Goal: Task Accomplishment & Management: Complete application form

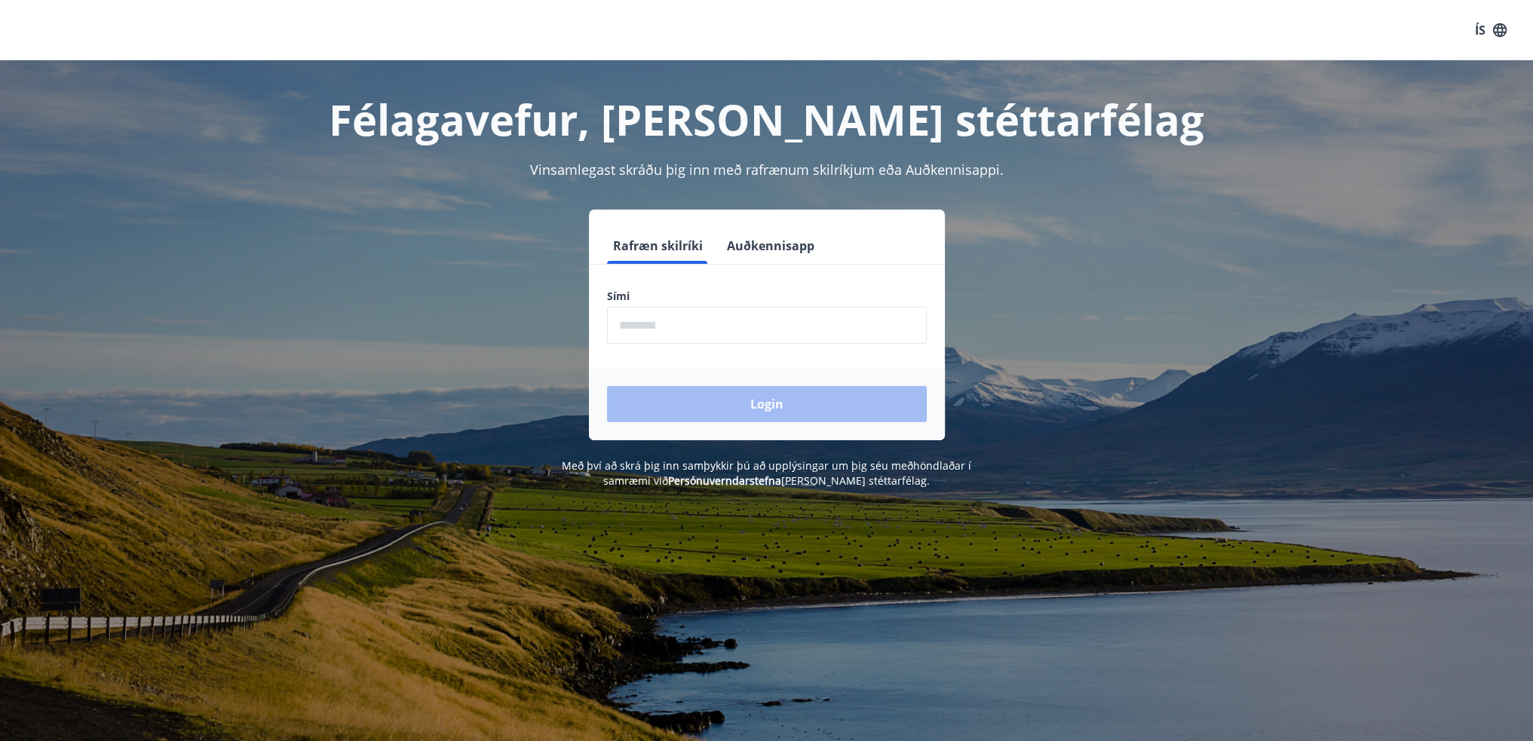
click at [759, 333] on input "phone" at bounding box center [767, 325] width 320 height 37
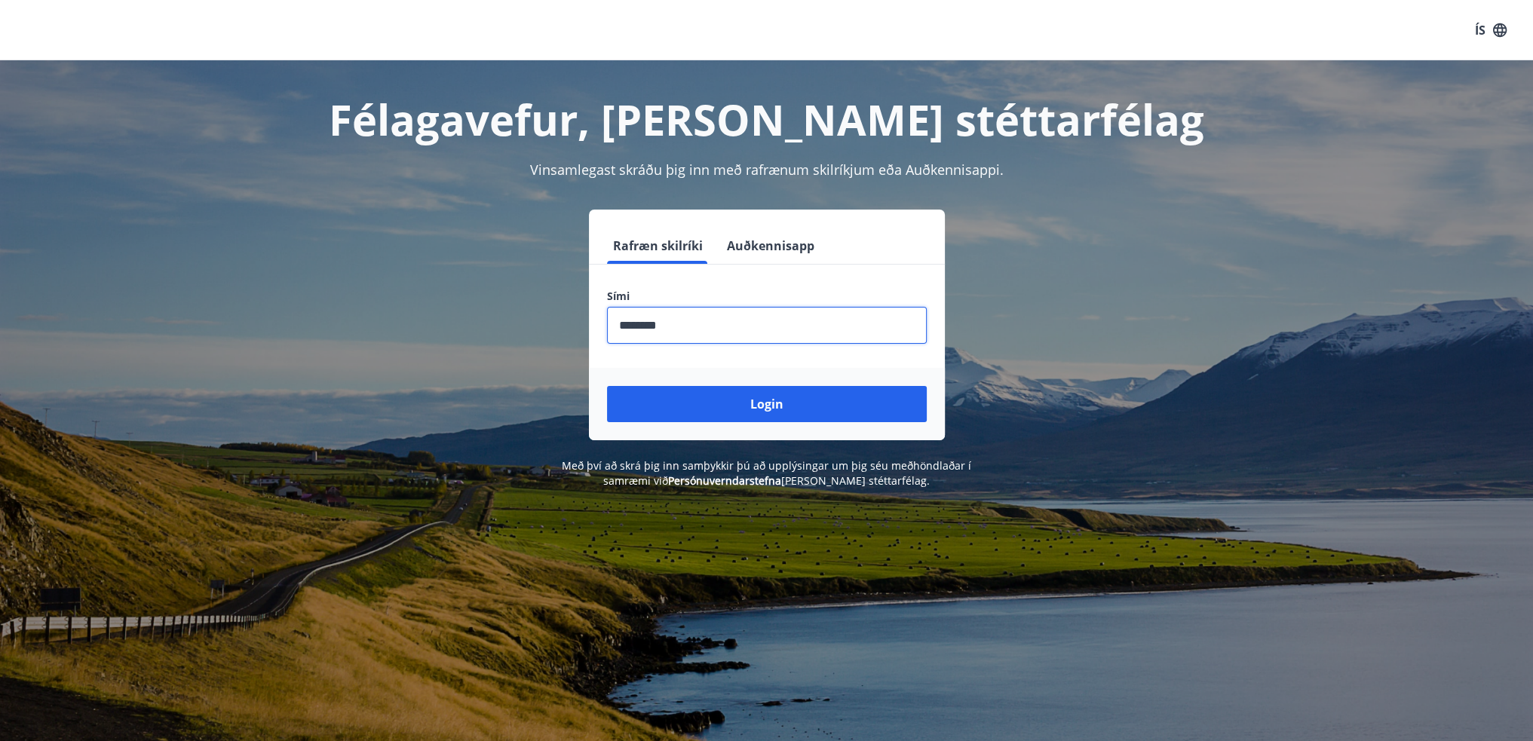
type input "********"
click at [607, 386] on button "Login" at bounding box center [767, 404] width 320 height 36
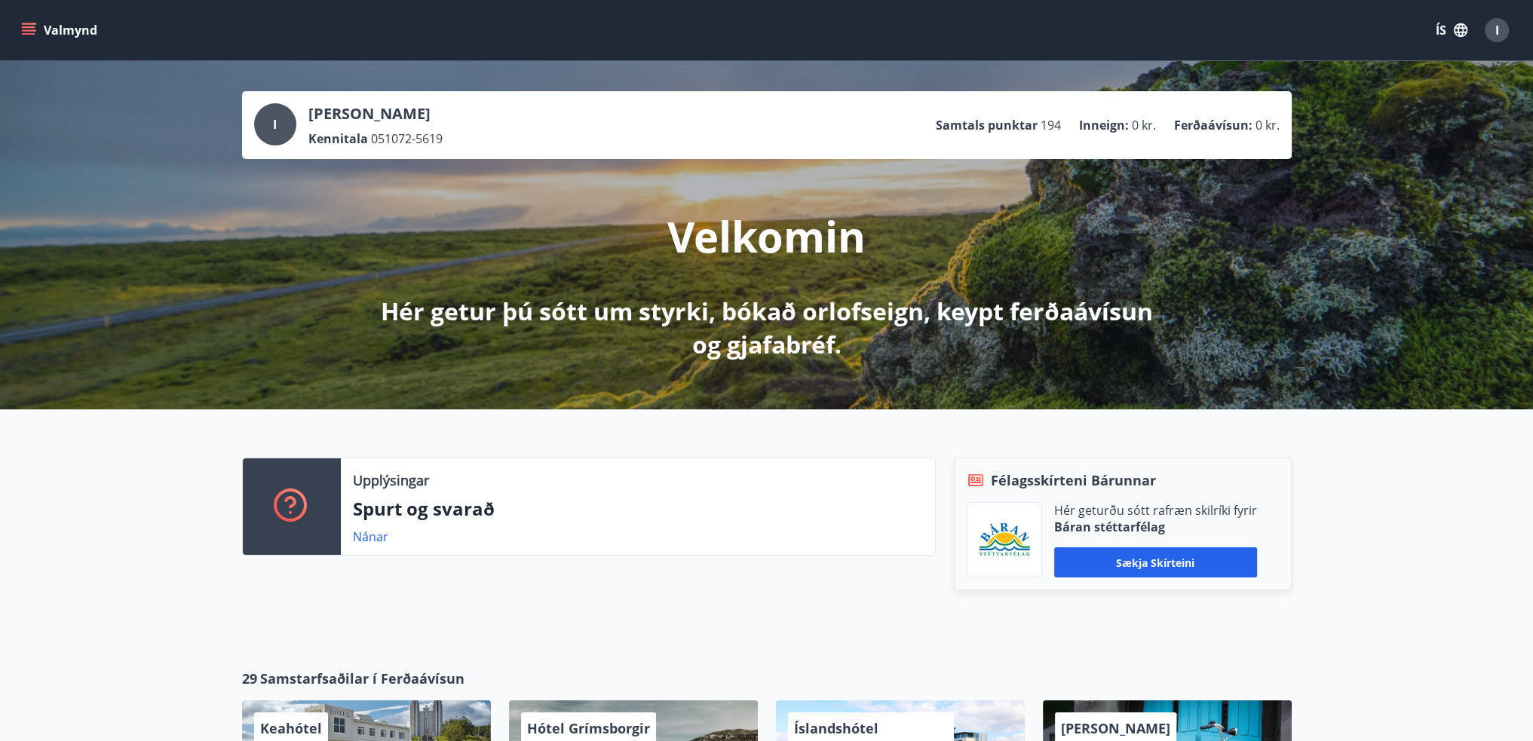
click at [66, 32] on button "Valmynd" at bounding box center [60, 30] width 85 height 27
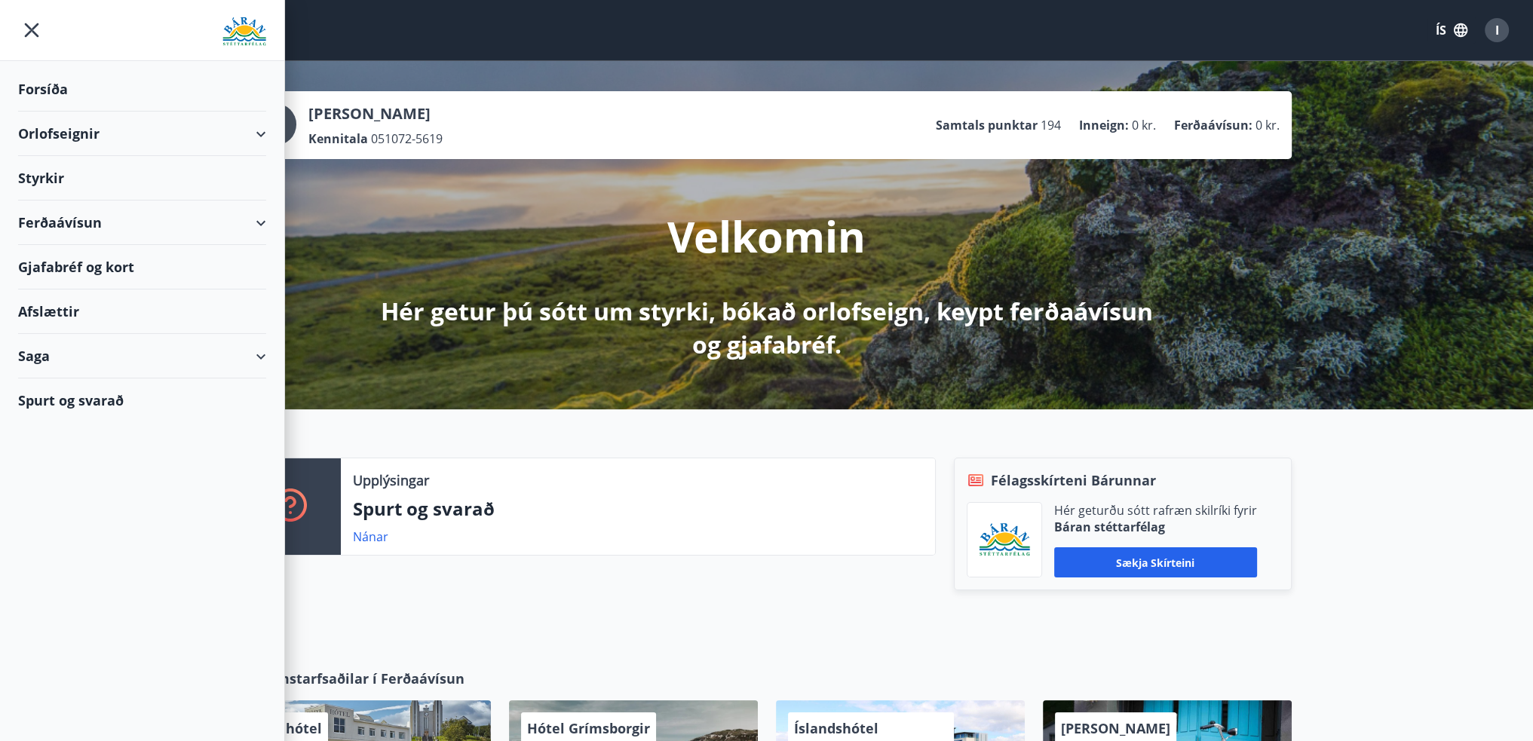
click at [68, 174] on div "Styrkir" at bounding box center [142, 178] width 248 height 44
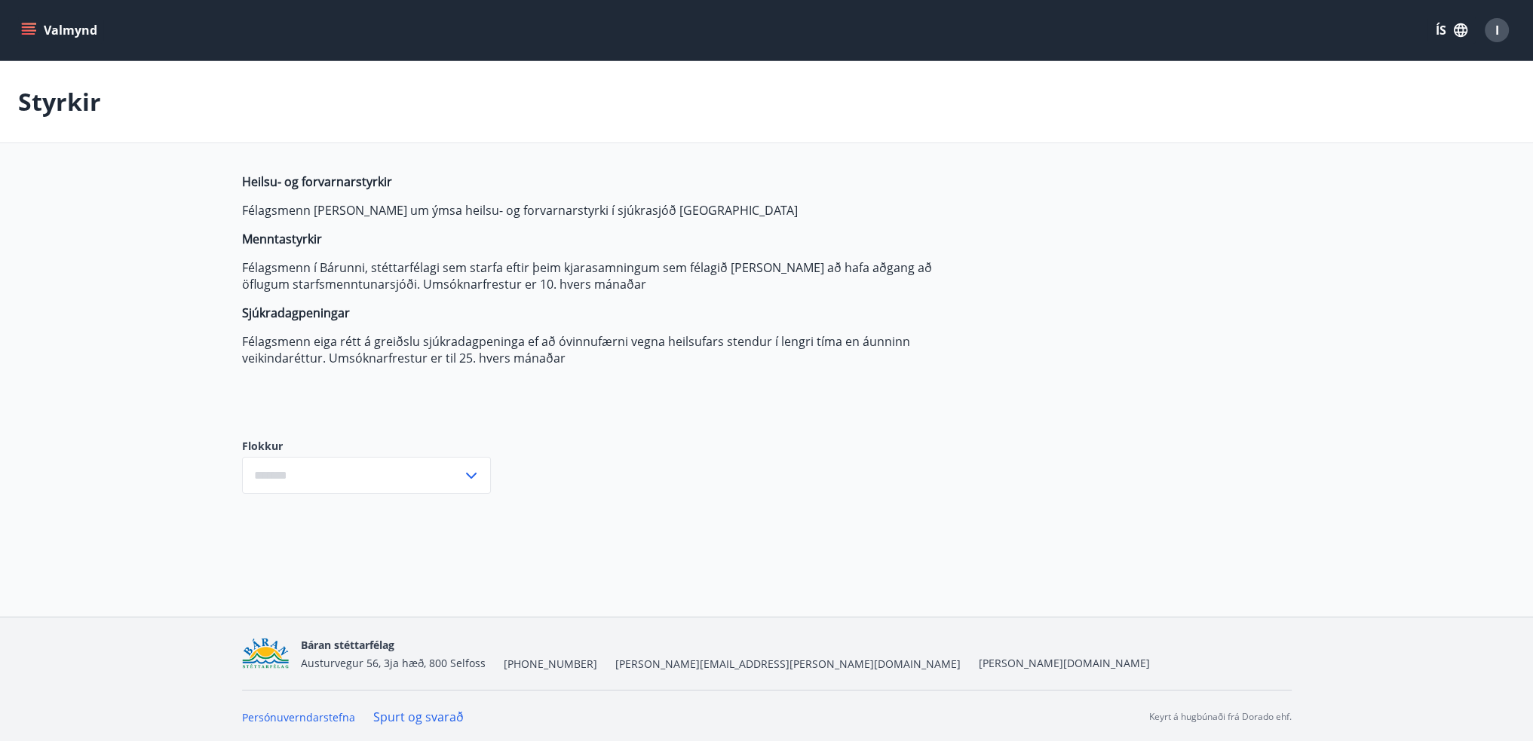
type input "***"
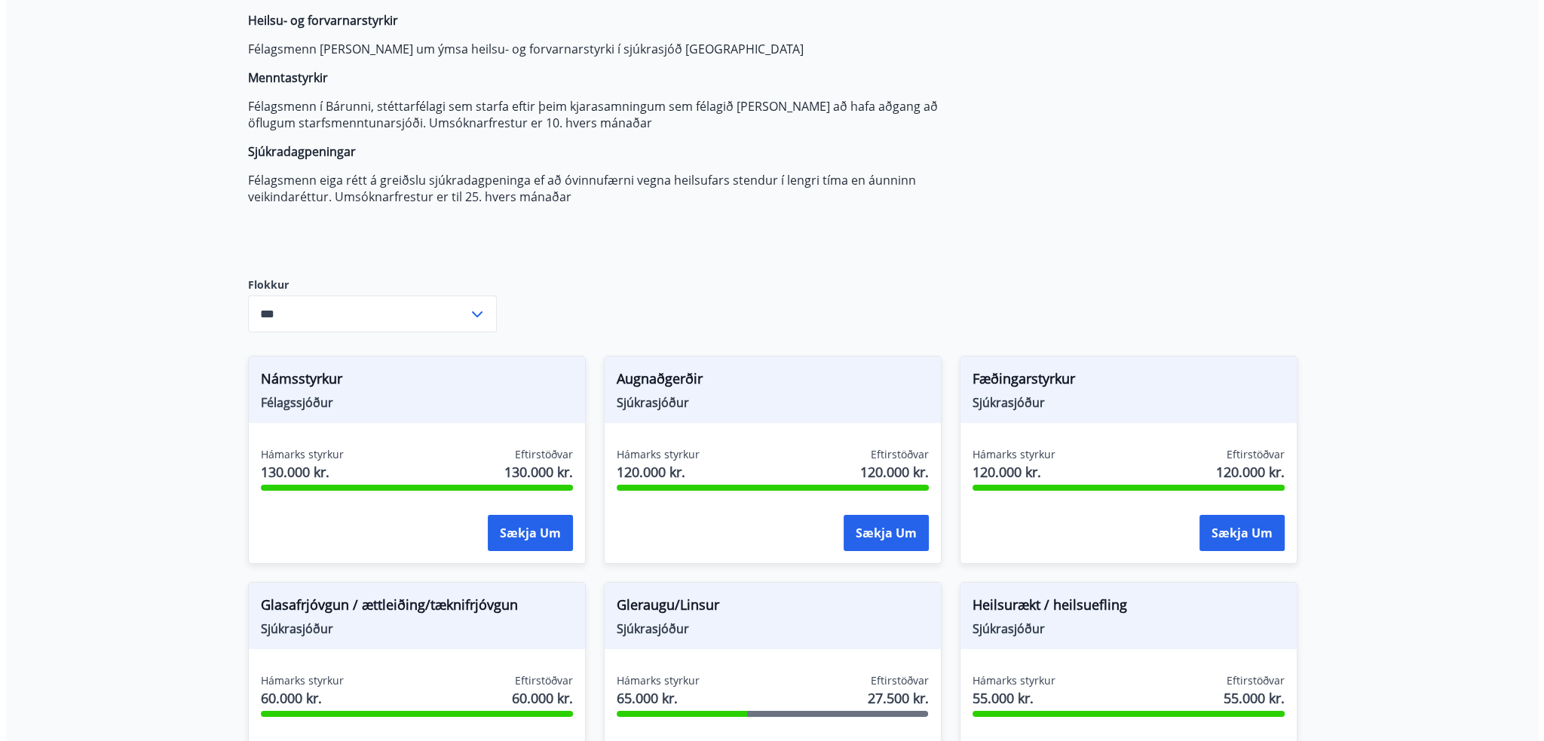
scroll to position [226, 0]
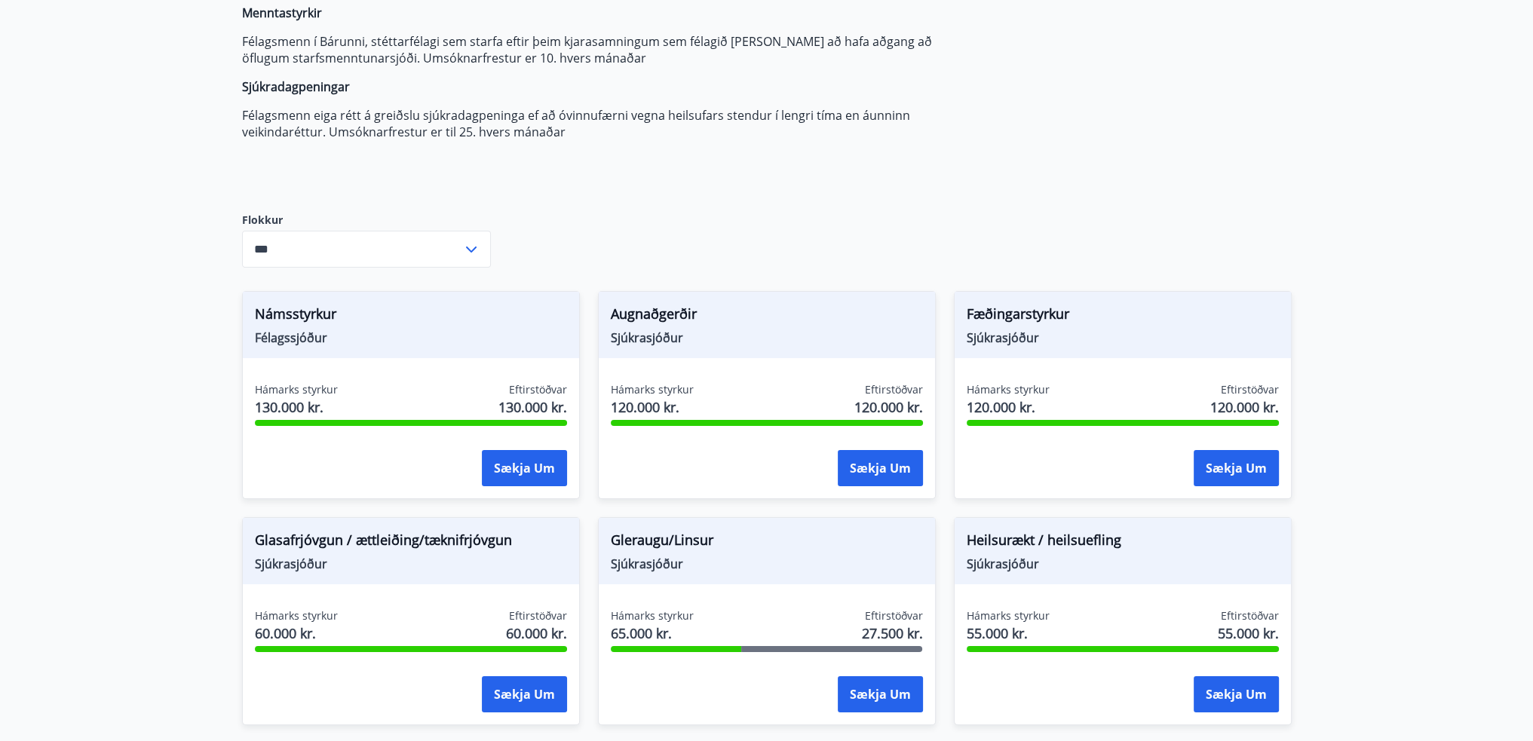
click at [421, 220] on label "Flokkur" at bounding box center [366, 220] width 249 height 15
click at [427, 236] on input "***" at bounding box center [352, 249] width 220 height 37
click at [474, 197] on div "Flokkur Öll Félagssjóður Sjúkrasjóður *** ​" at bounding box center [366, 240] width 249 height 103
drag, startPoint x: 1458, startPoint y: 134, endPoint x: 1325, endPoint y: 188, distance: 143.1
click at [1458, 133] on main "Styrkir Heilsu- og forvarnarstyrkir Félagsmenn [PERSON_NAME] um ýmsa heilsu- og…" at bounding box center [766, 628] width 1533 height 1587
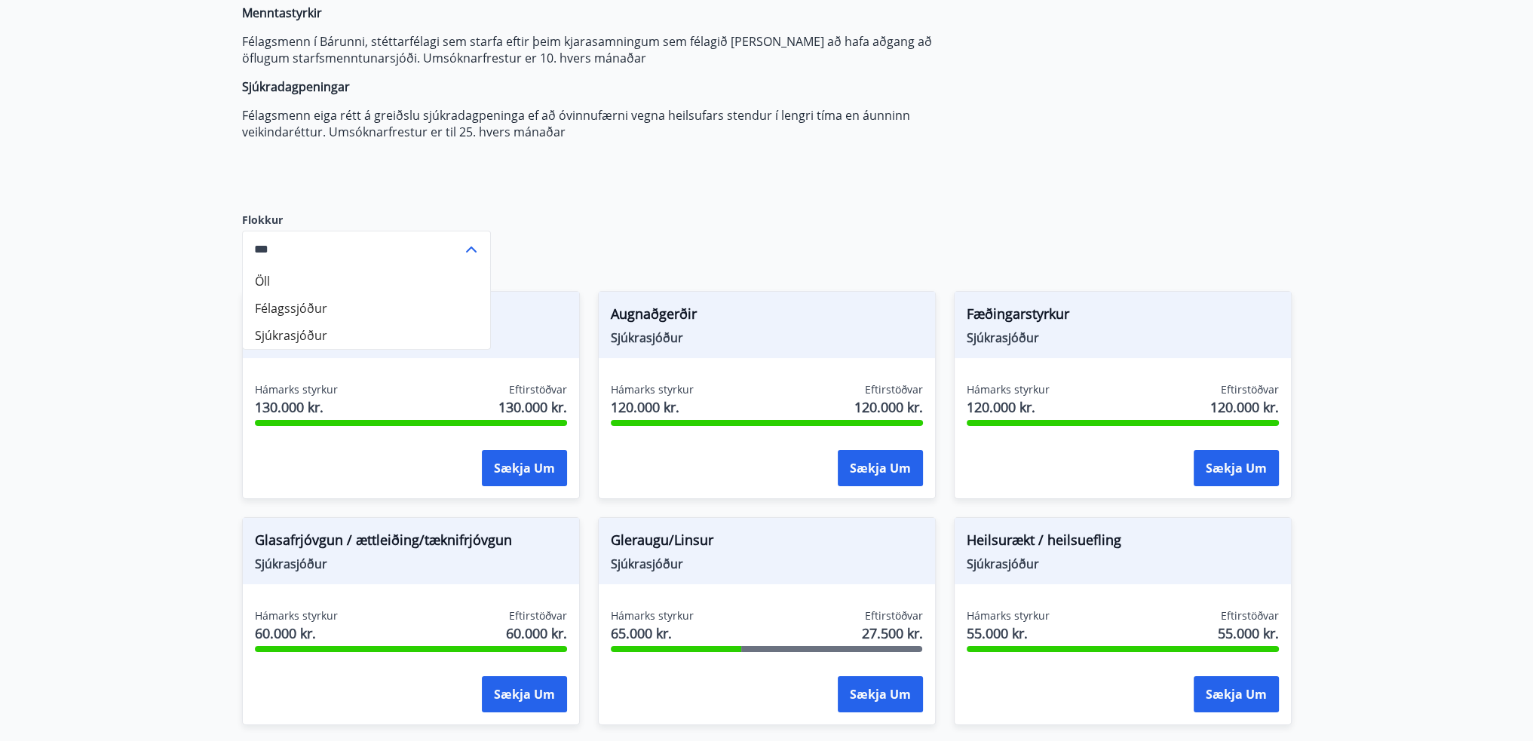
click at [1453, 292] on main "Styrkir Heilsu- og forvarnarstyrkir Félagsmenn [PERSON_NAME] um ýmsa heilsu- og…" at bounding box center [766, 628] width 1533 height 1587
click at [1255, 699] on button "Sækja um" at bounding box center [1236, 694] width 85 height 36
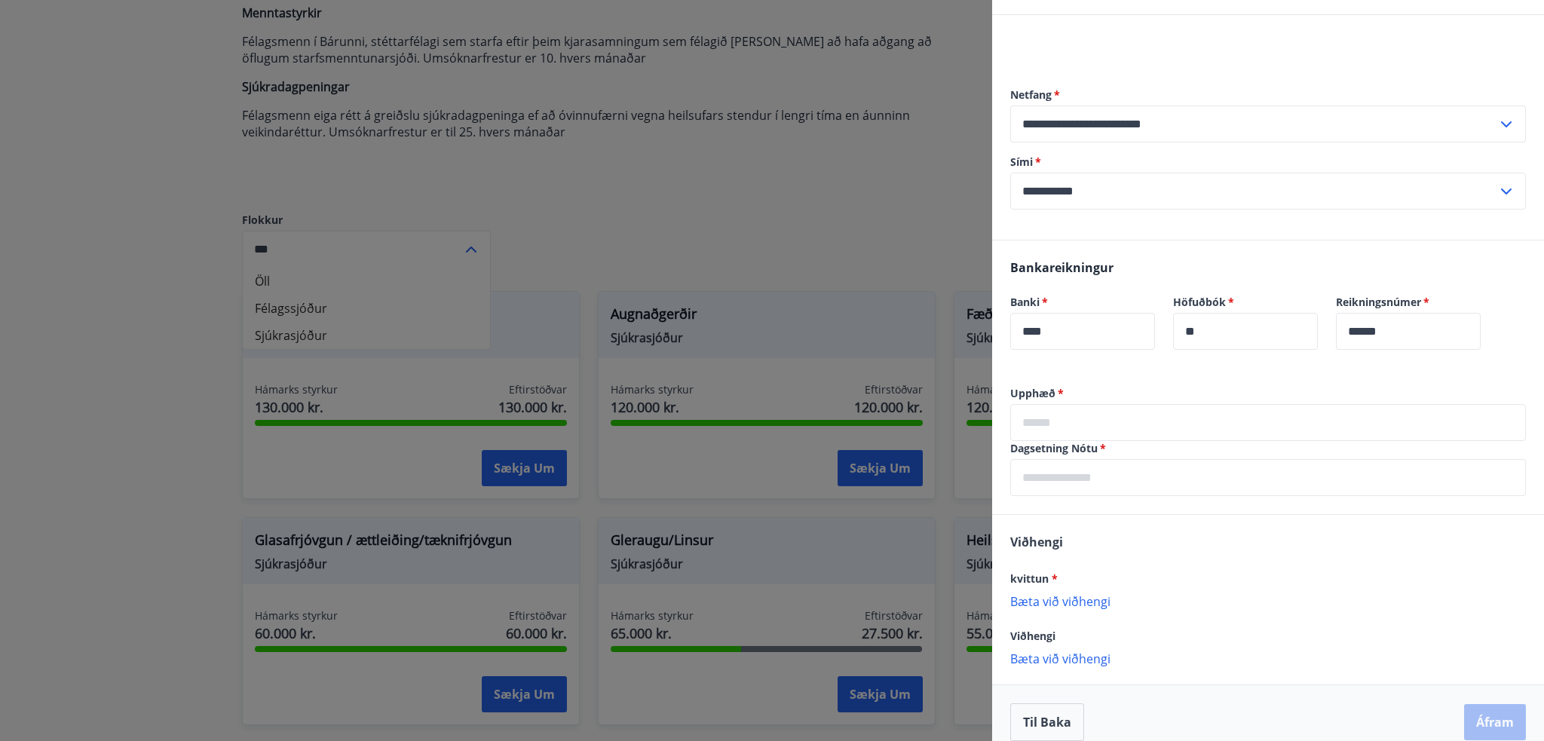
scroll to position [137, 0]
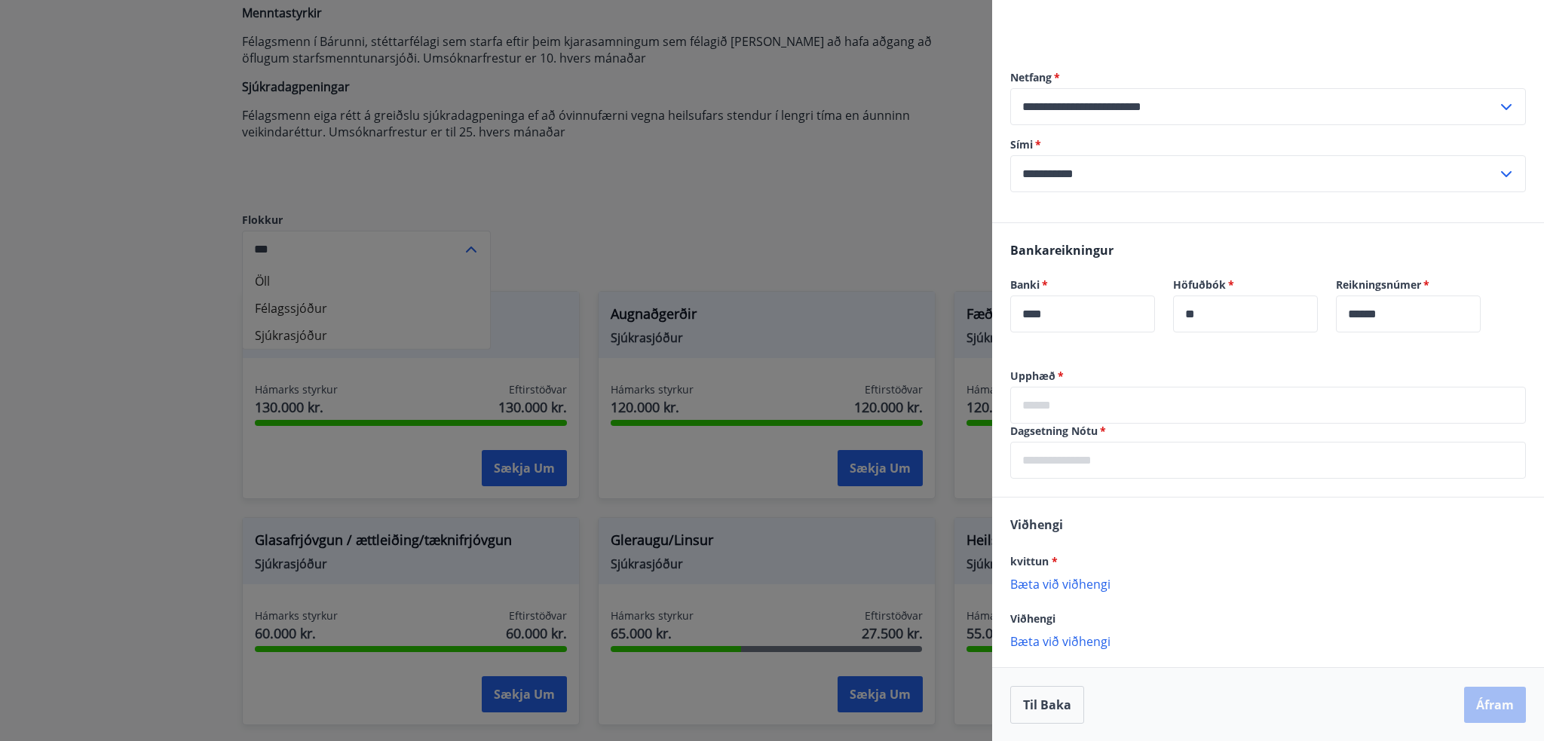
click at [1152, 397] on input "text" at bounding box center [1268, 405] width 516 height 37
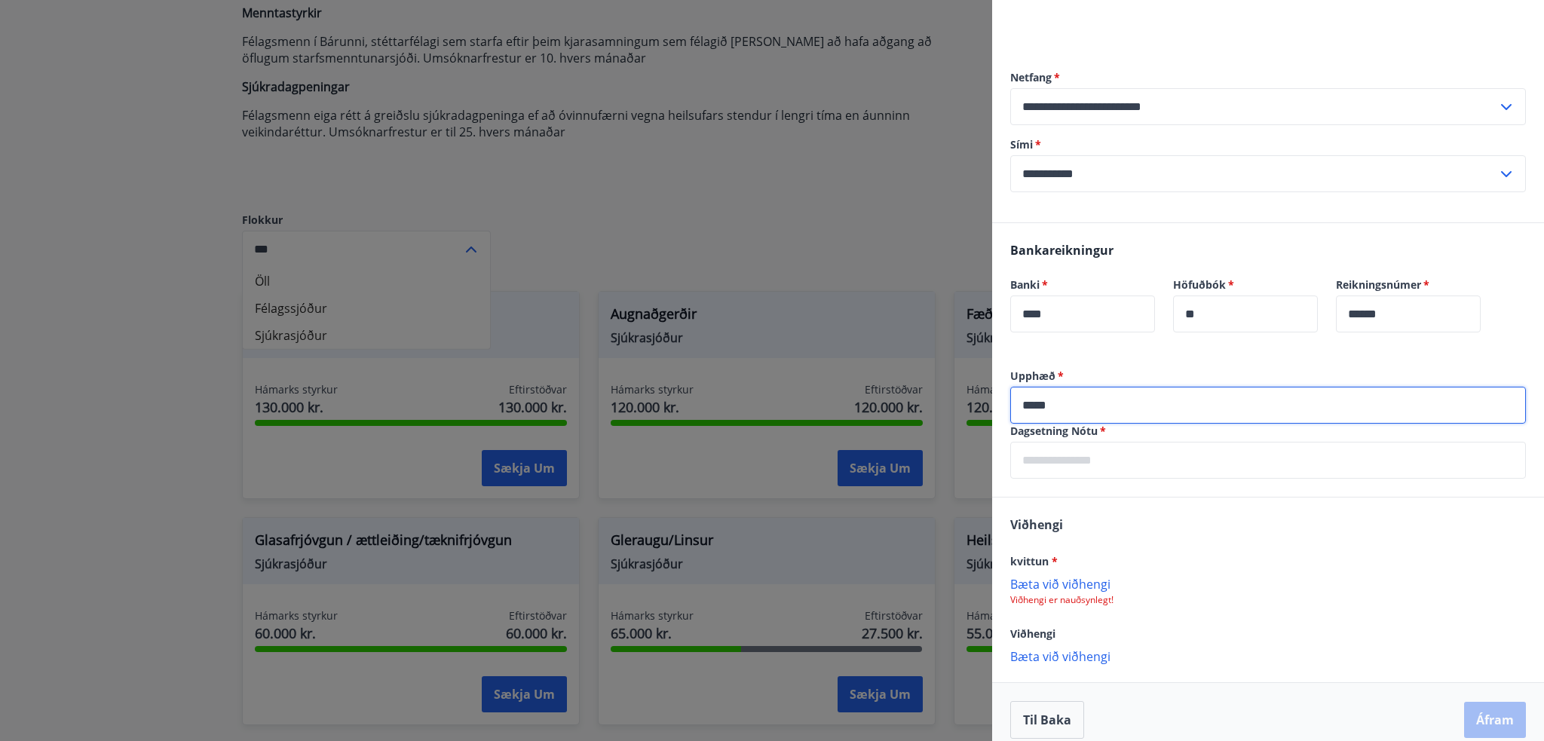
type input "*****"
click at [1132, 464] on input "text" at bounding box center [1268, 460] width 516 height 37
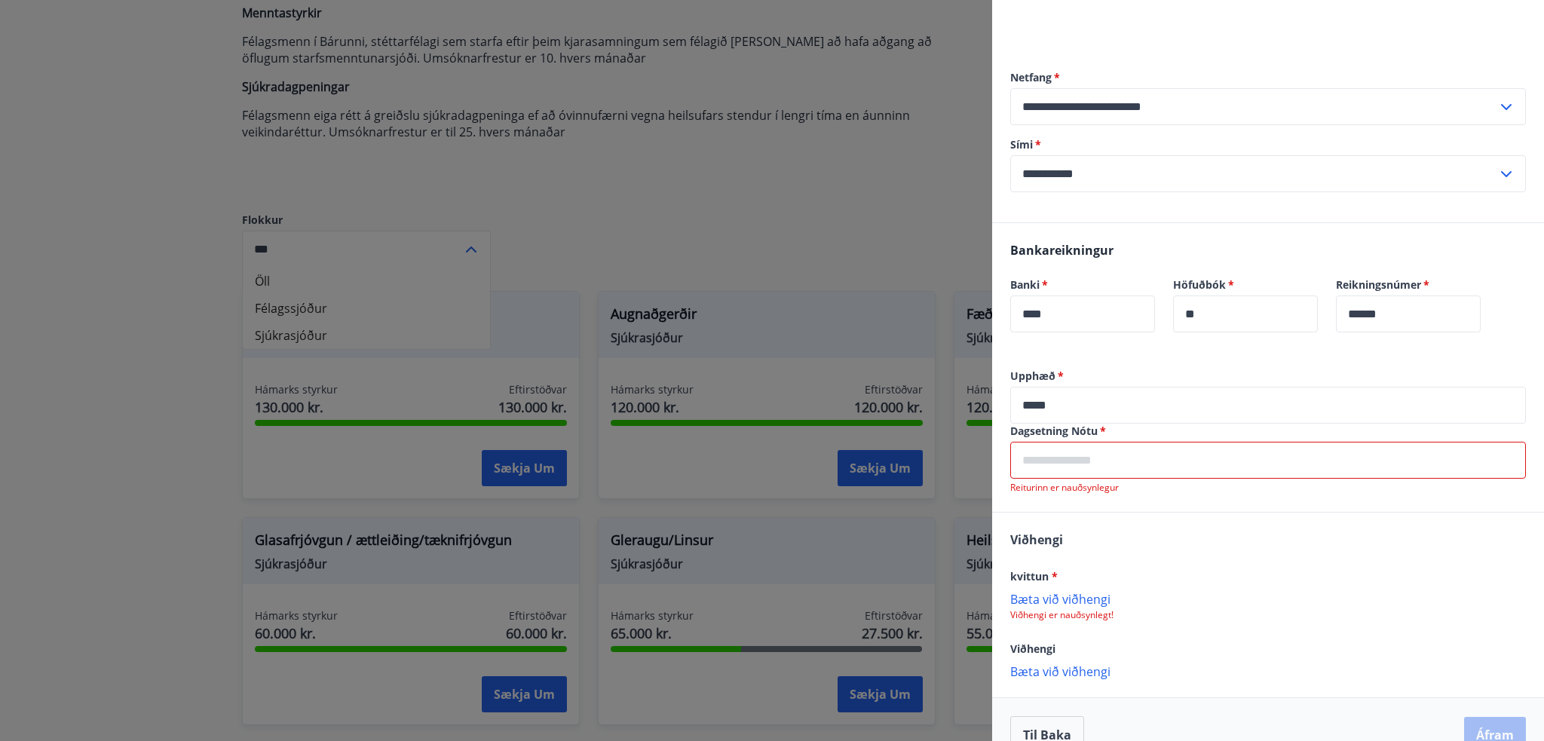
click at [1084, 443] on input "text" at bounding box center [1268, 460] width 516 height 37
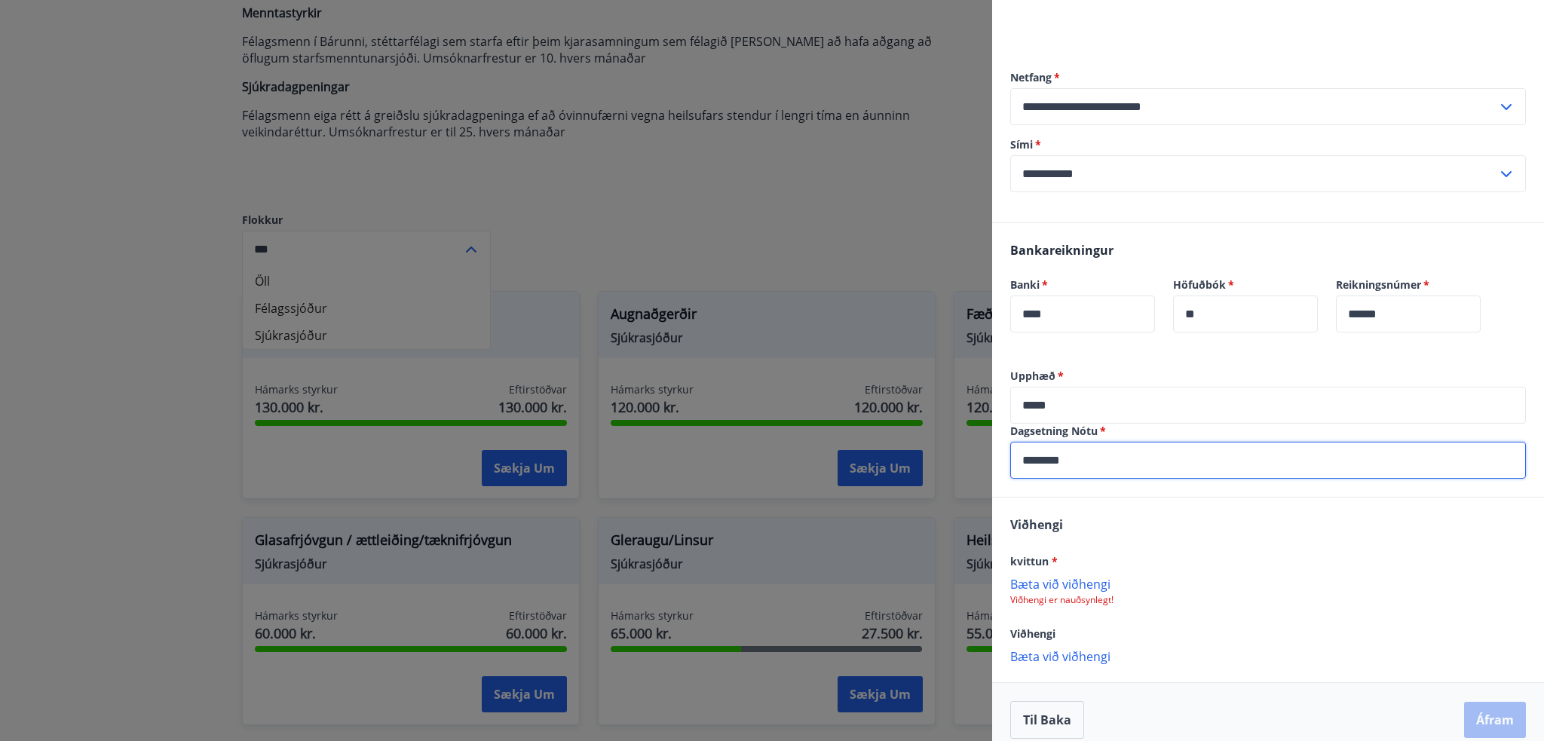
type input "********"
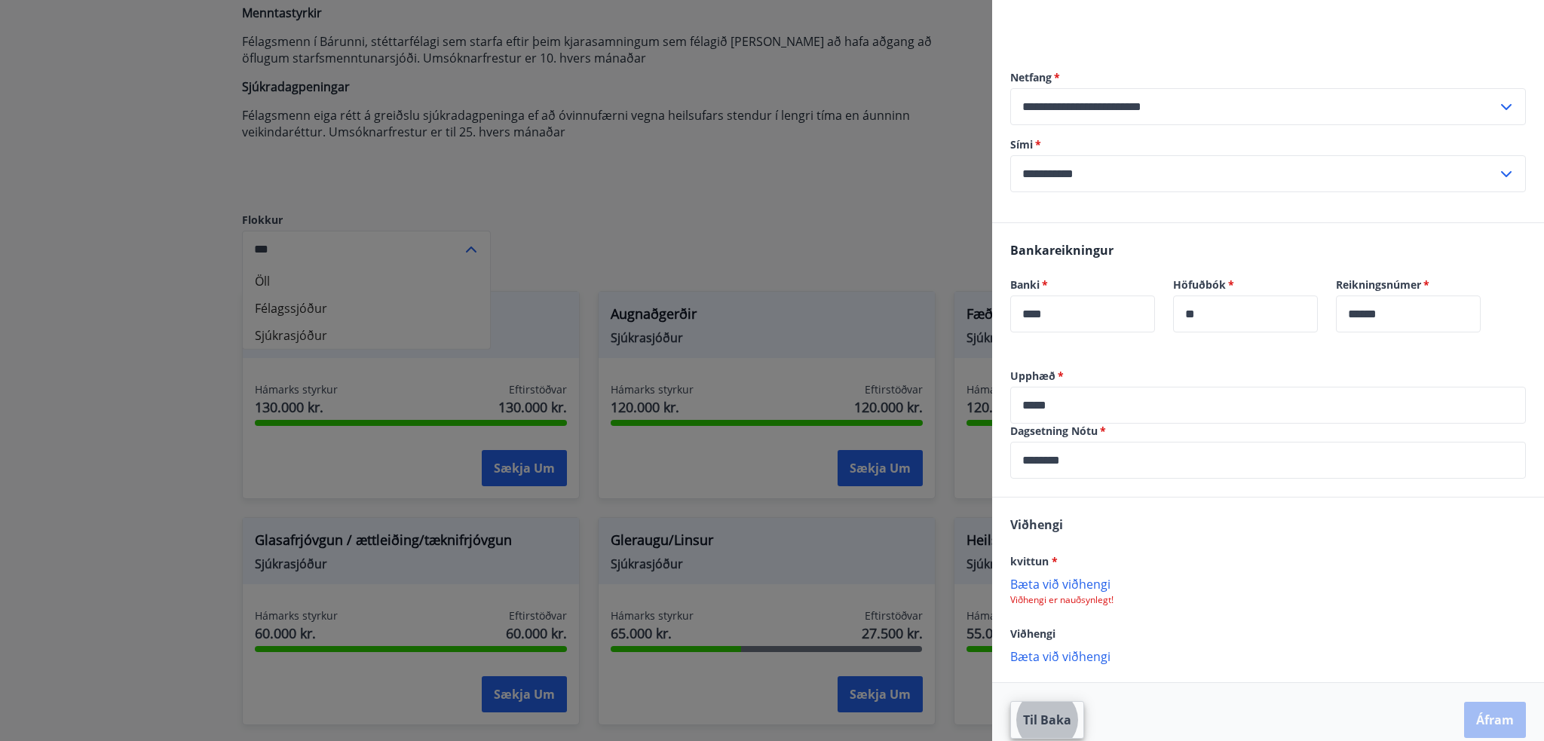
scroll to position [152, 0]
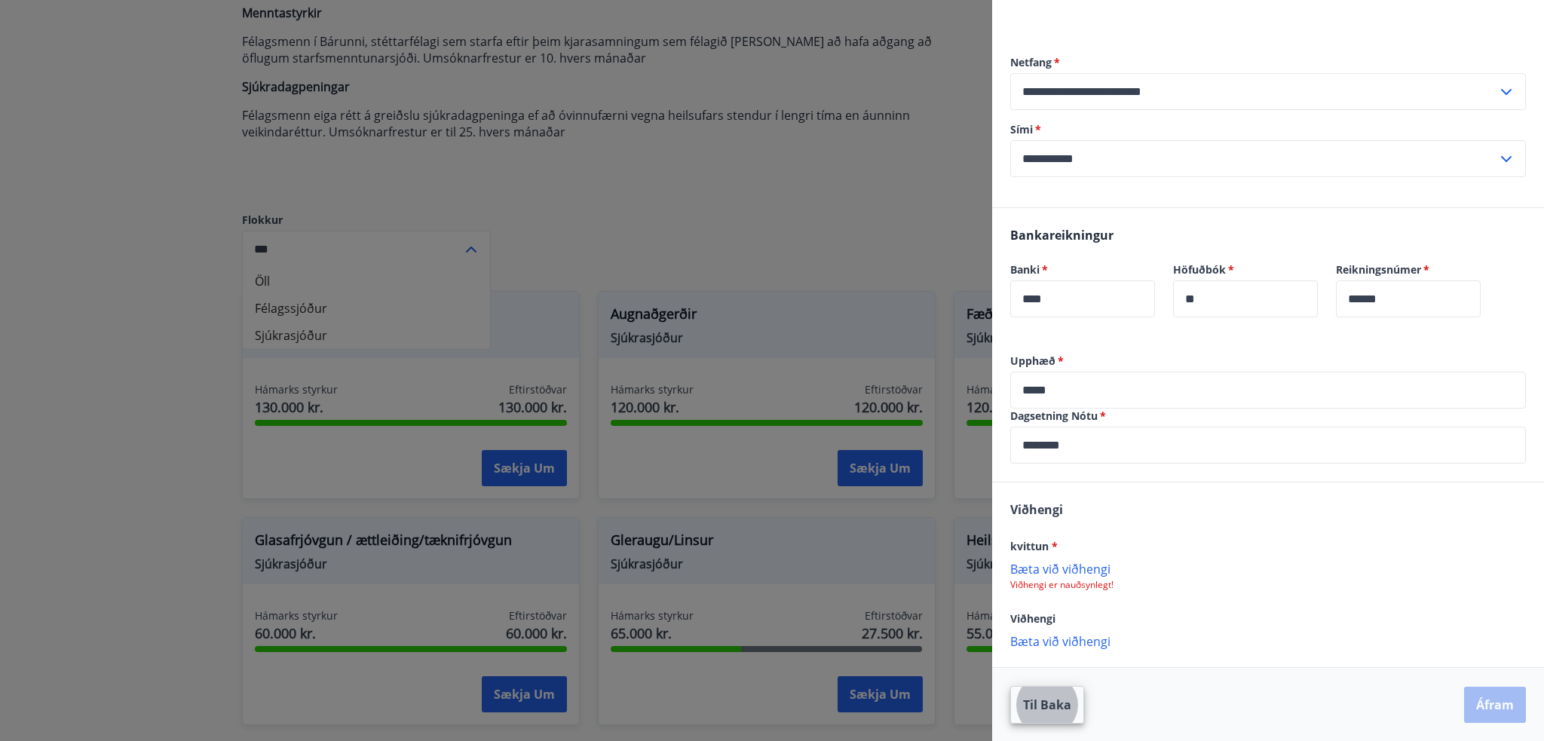
click at [1032, 569] on p "Bæta við viðhengi" at bounding box center [1268, 568] width 516 height 15
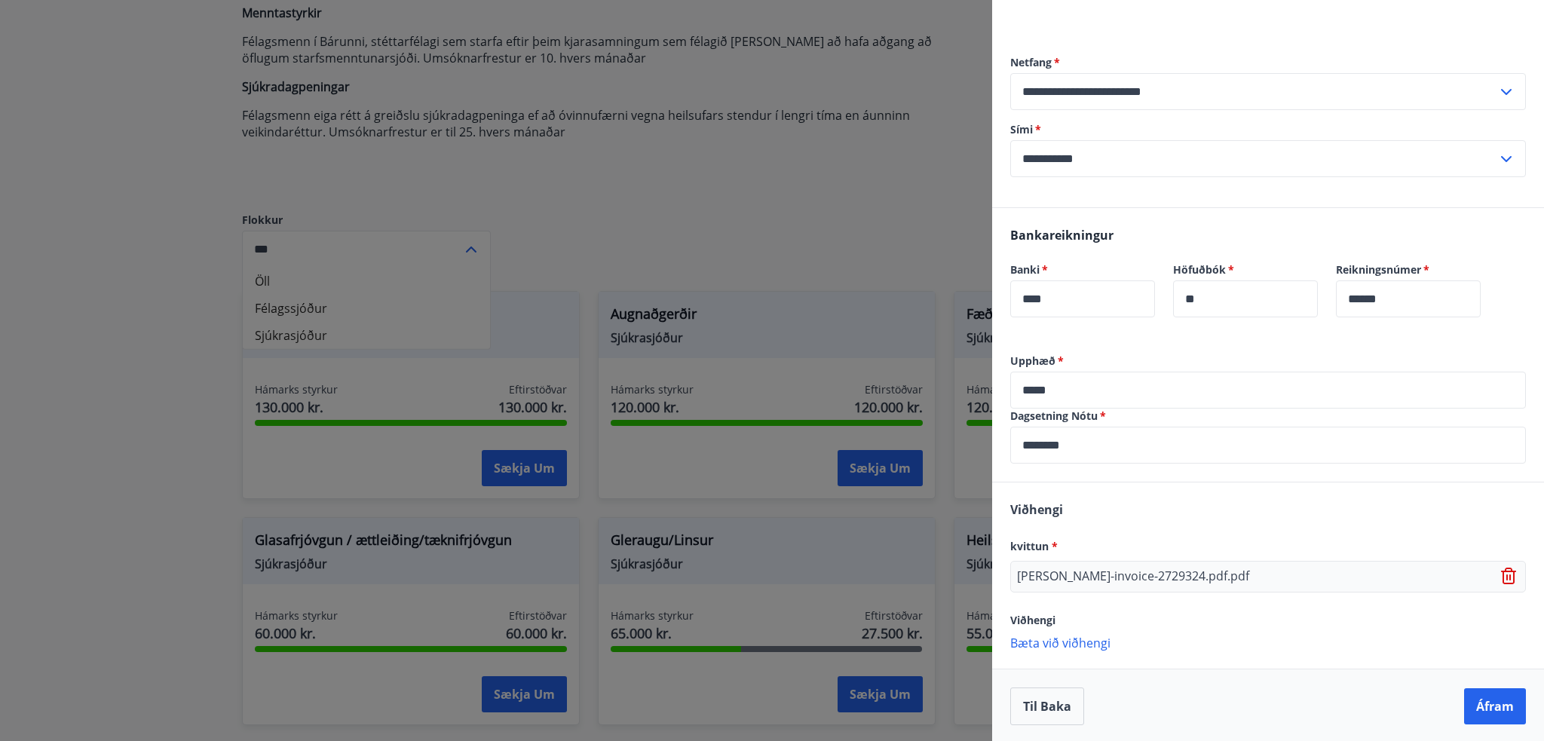
scroll to position [154, 0]
click at [1044, 645] on p "Bæta við viðhengi" at bounding box center [1268, 640] width 516 height 15
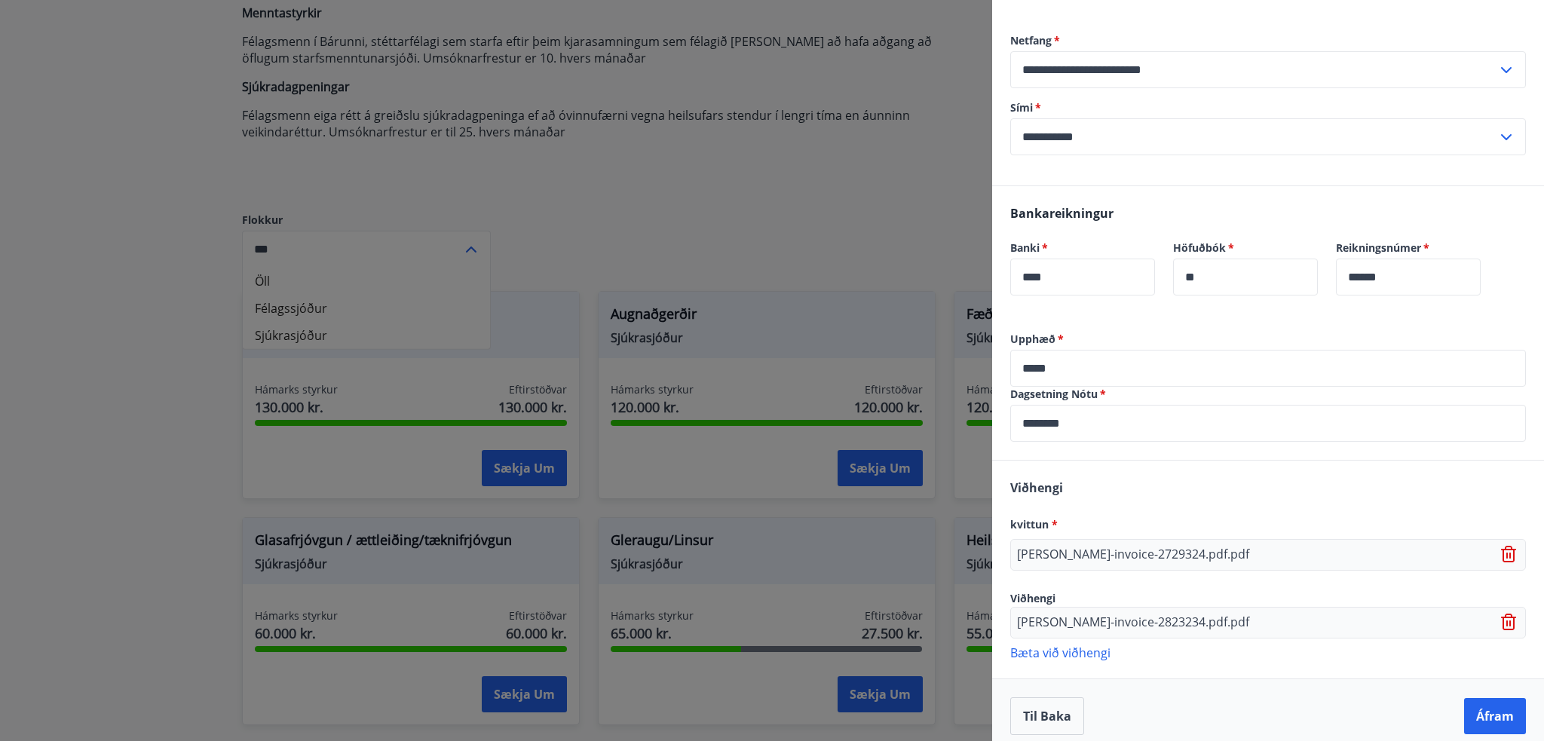
scroll to position [185, 0]
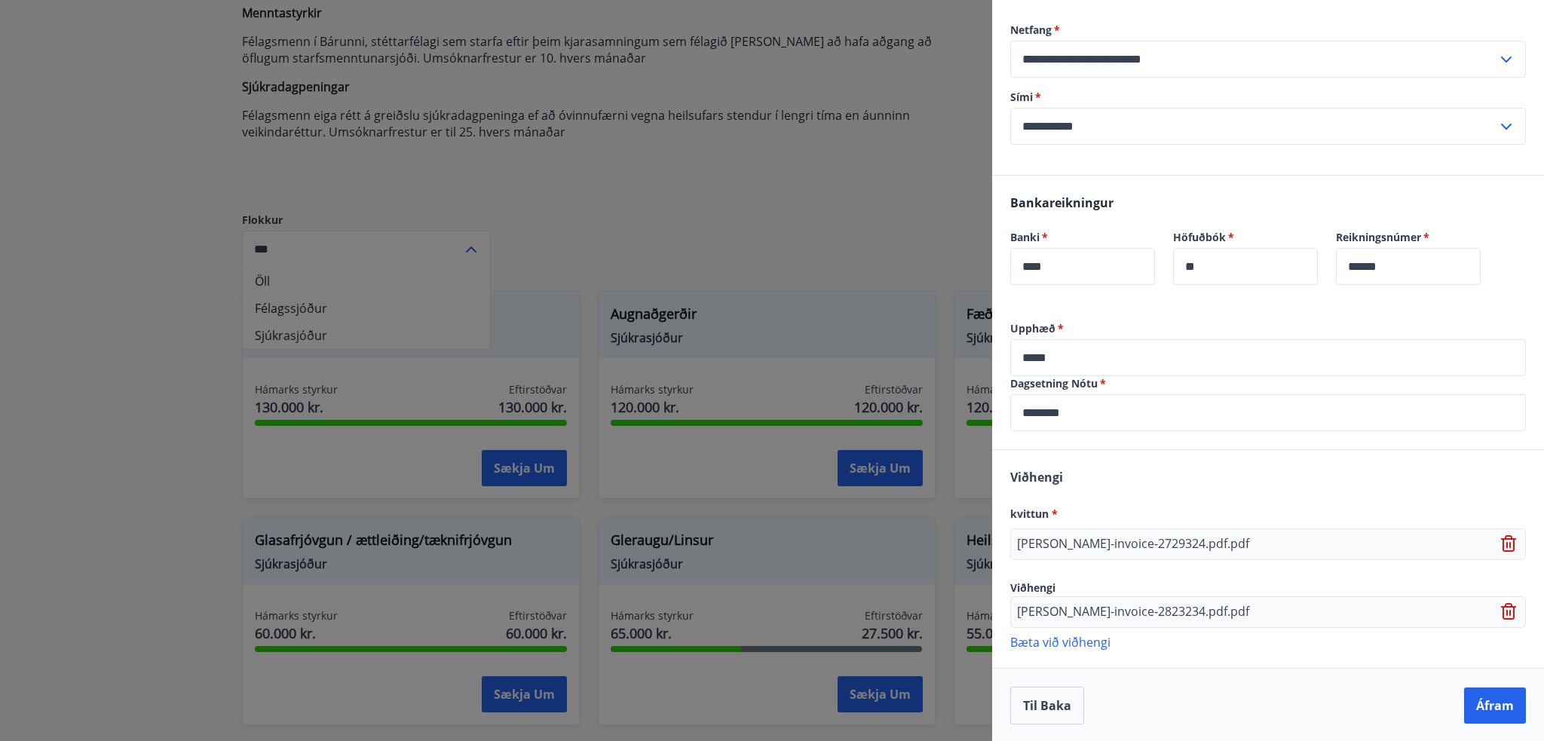
click at [1075, 637] on p "Bæta við viðhengi" at bounding box center [1268, 641] width 516 height 15
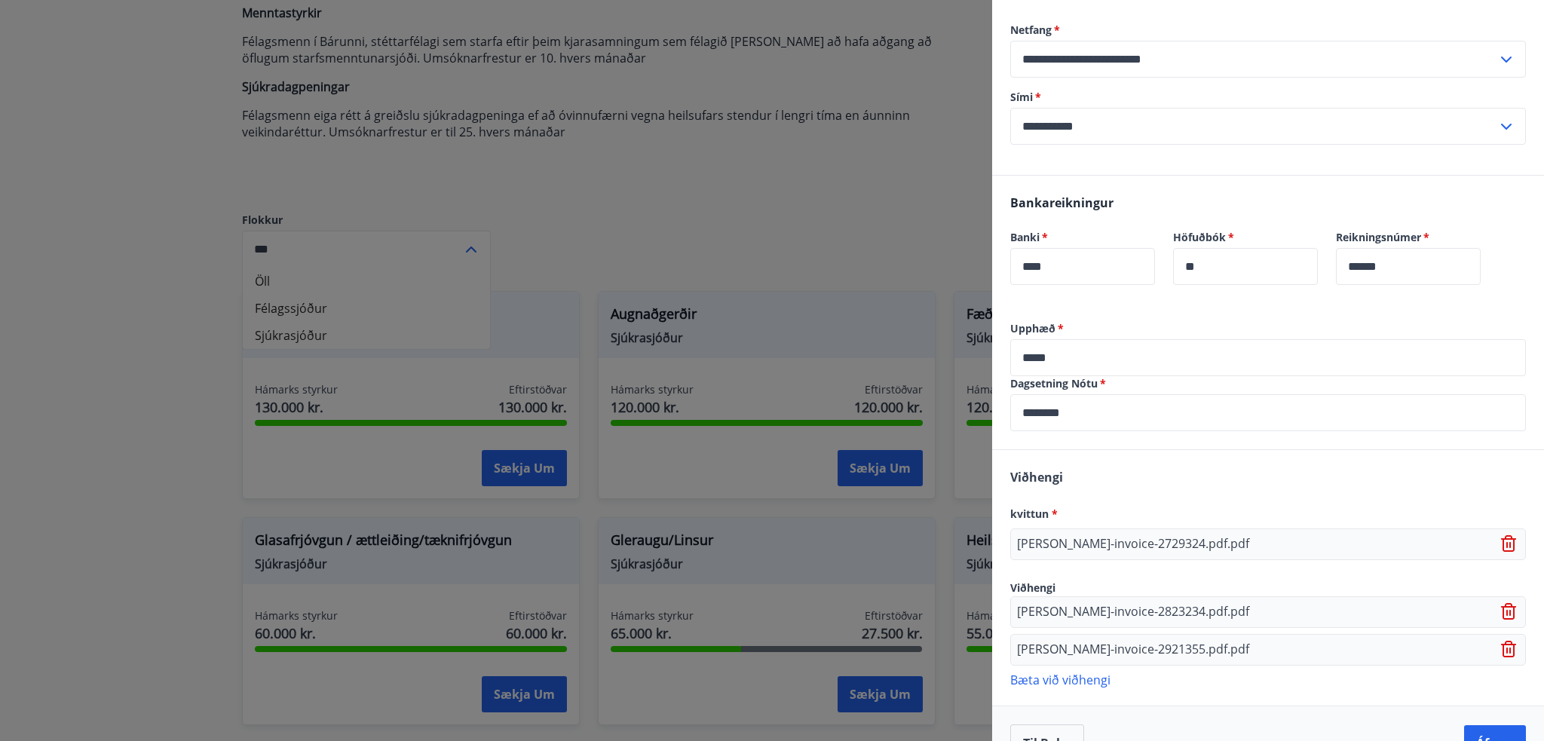
click at [1078, 684] on p "Bæta við viðhengi" at bounding box center [1268, 679] width 516 height 15
click at [1076, 720] on p "Bæta við viðhengi" at bounding box center [1268, 717] width 516 height 15
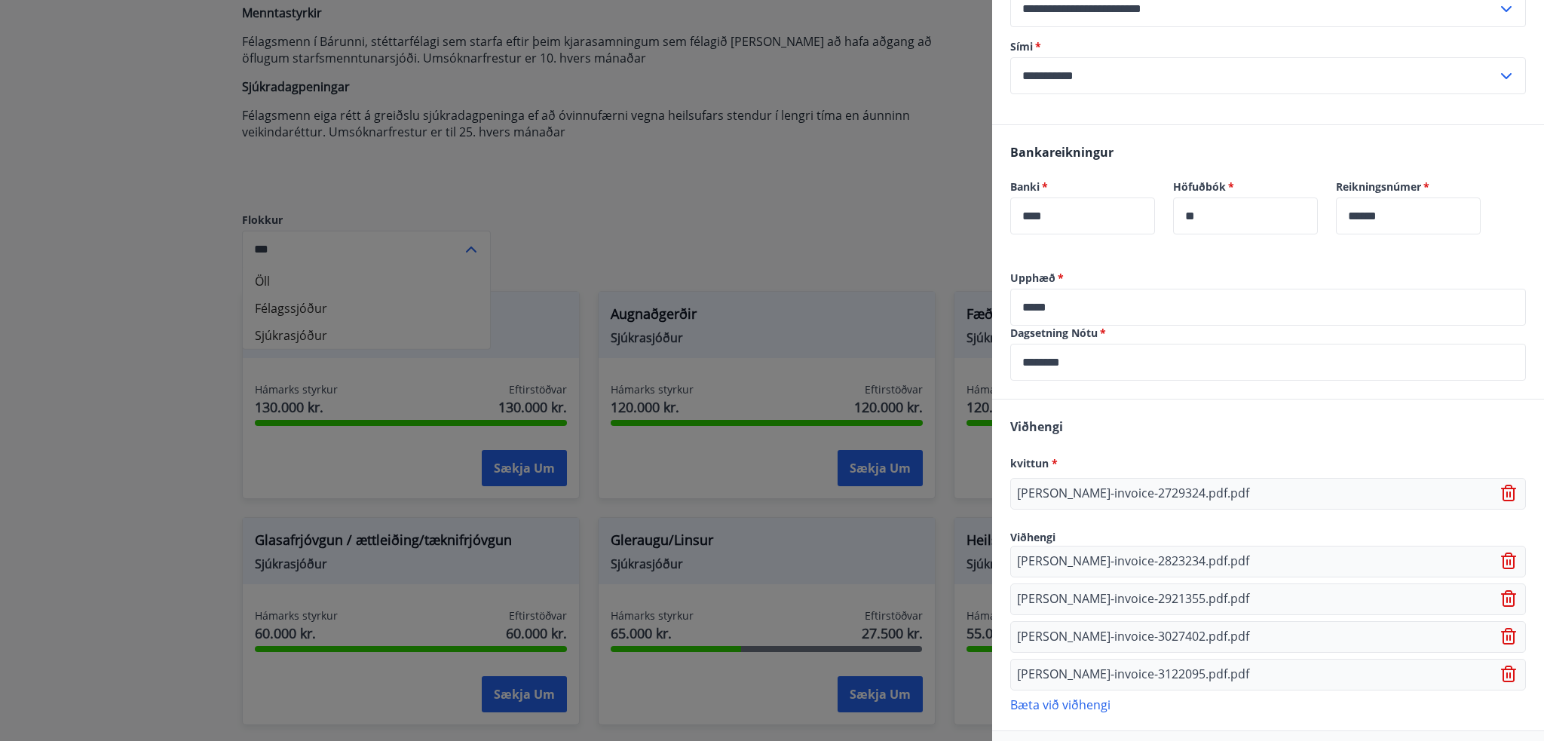
scroll to position [260, 0]
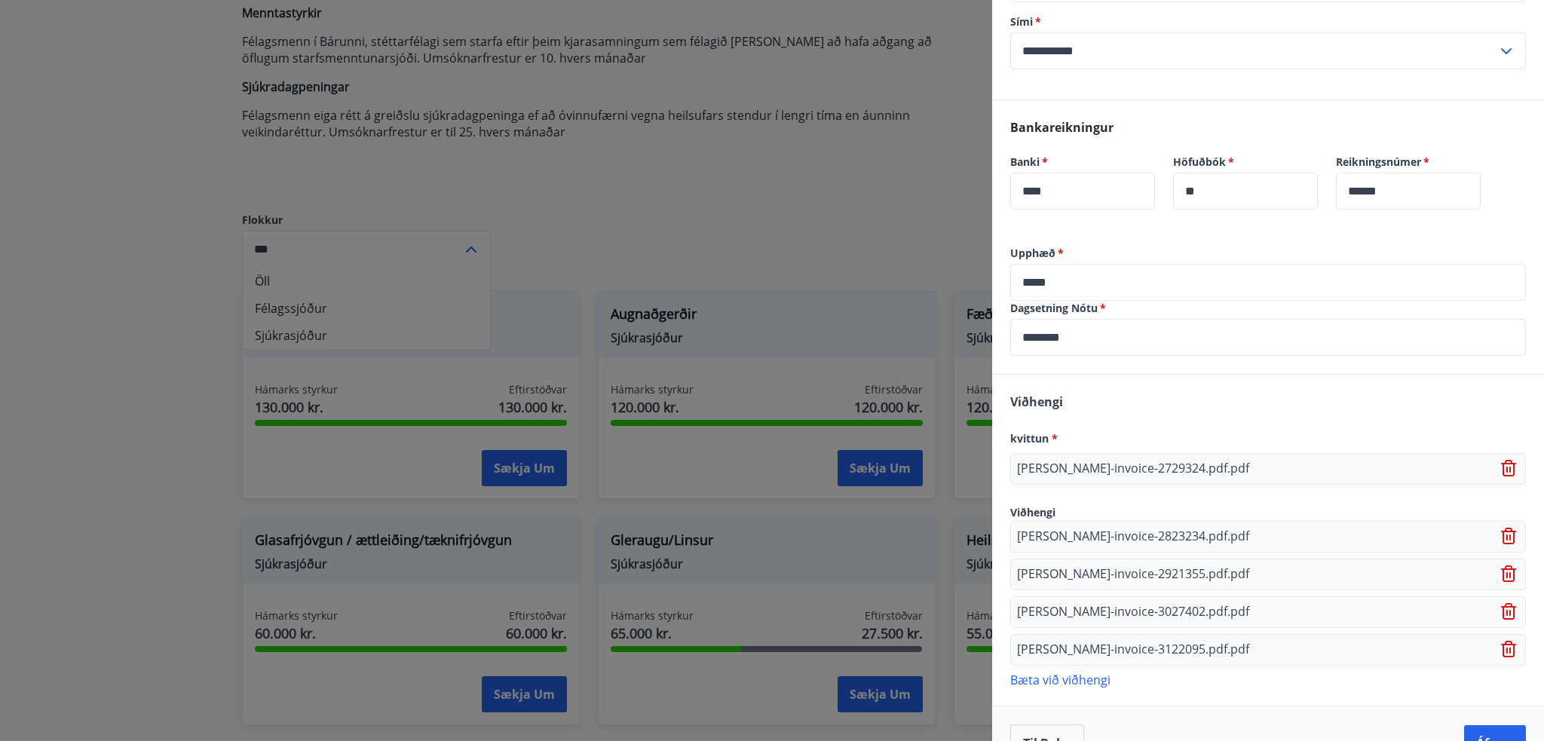
click at [1053, 672] on p "Bæta við viðhengi" at bounding box center [1268, 679] width 516 height 15
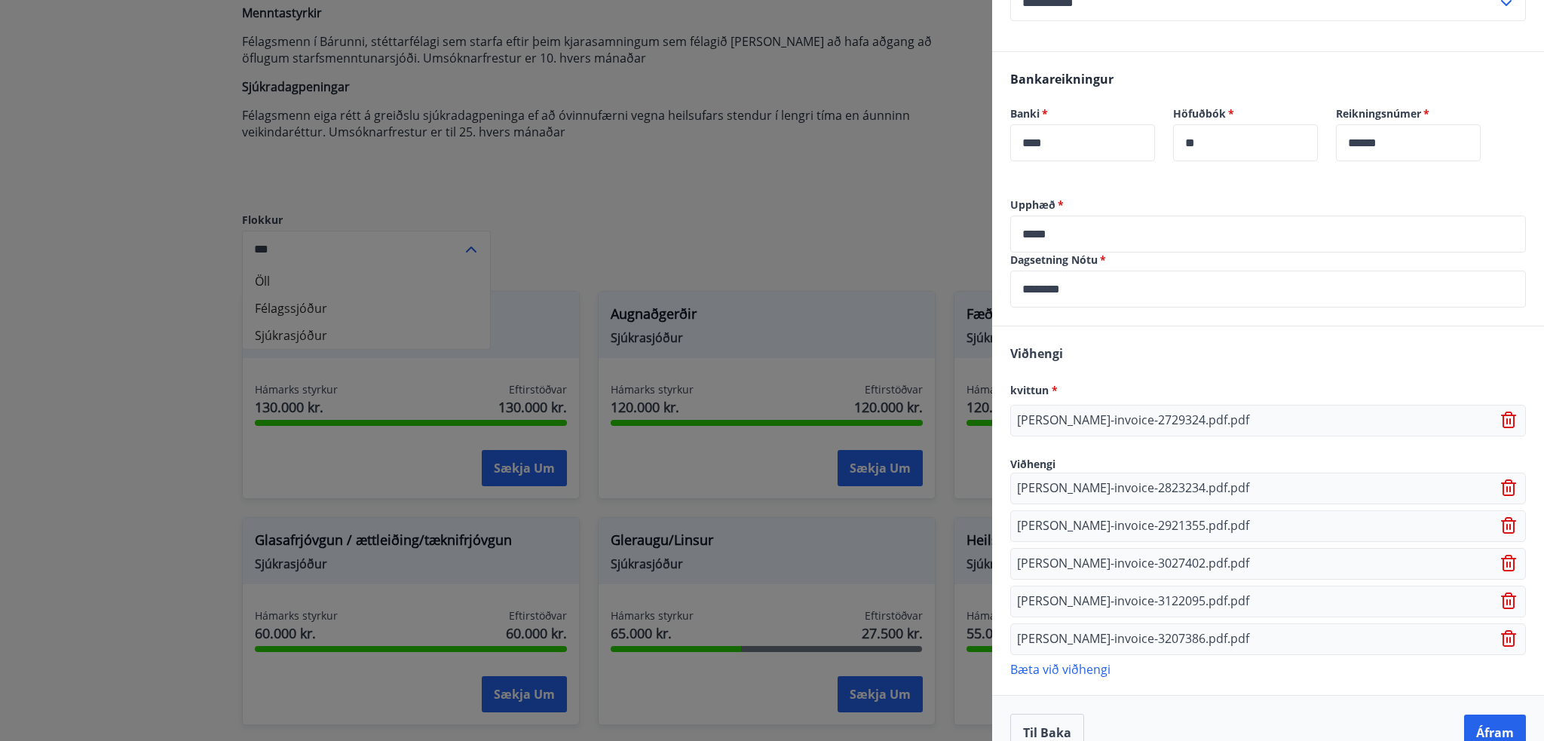
scroll to position [335, 0]
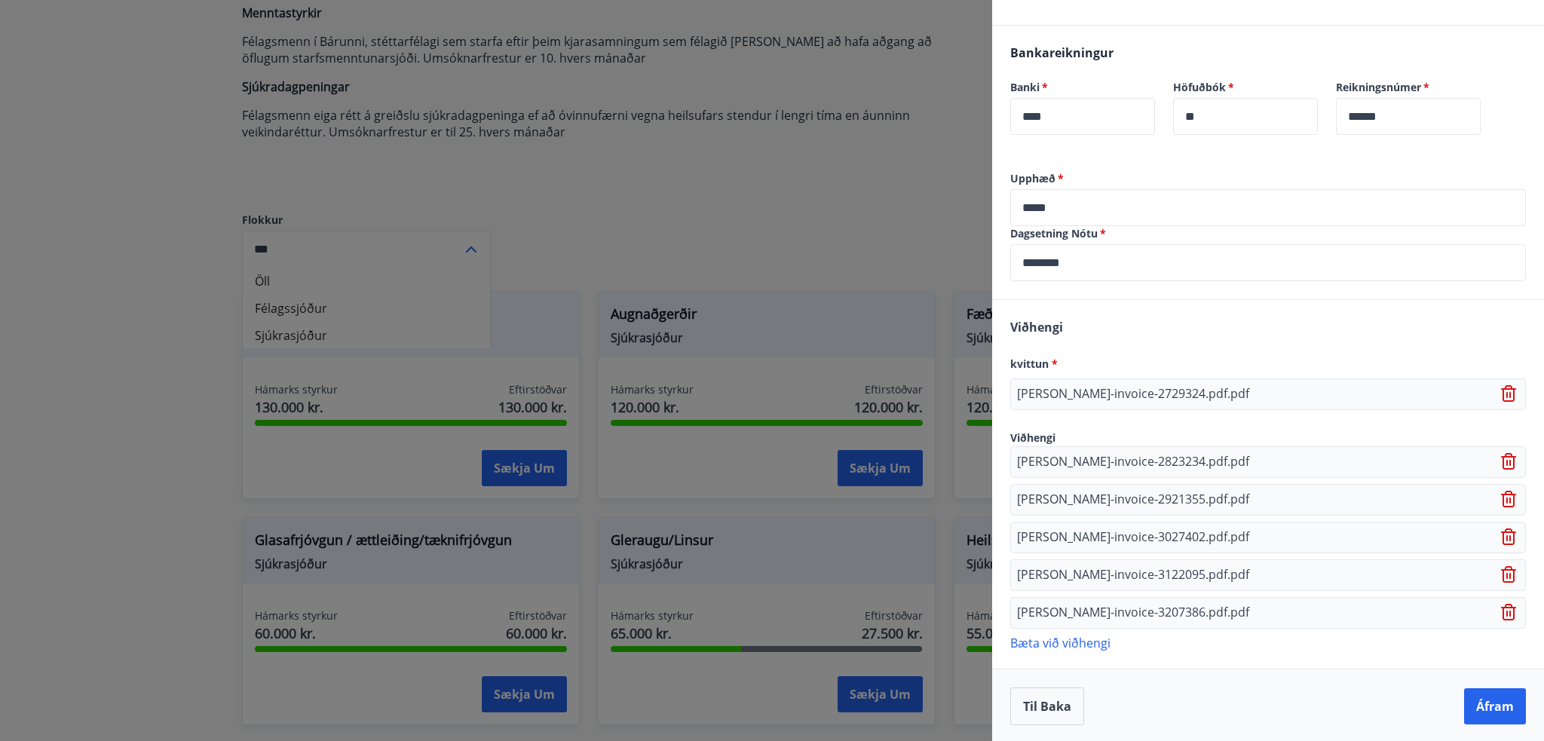
click at [1089, 637] on p "Bæta við viðhengi" at bounding box center [1268, 642] width 516 height 15
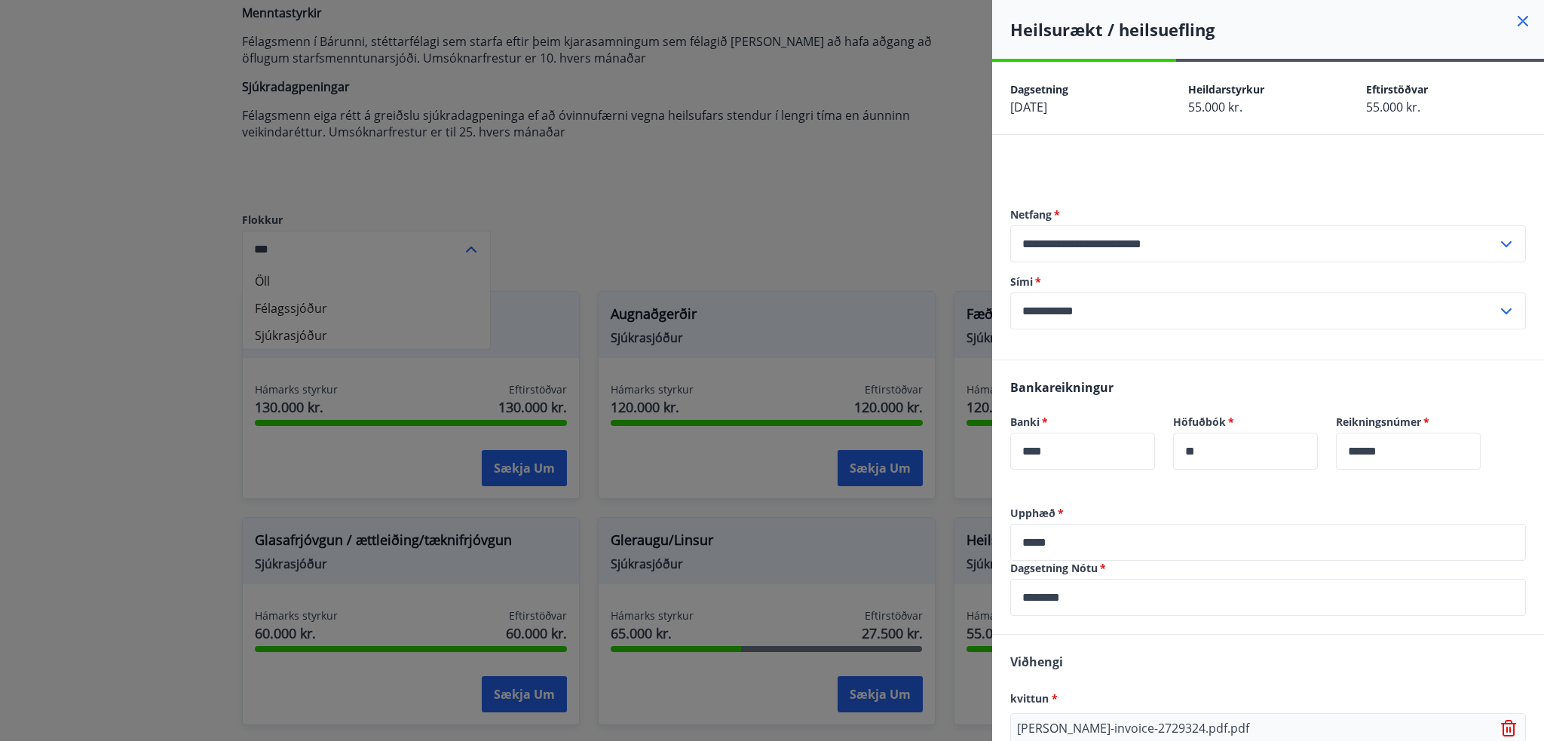
scroll to position [372, 0]
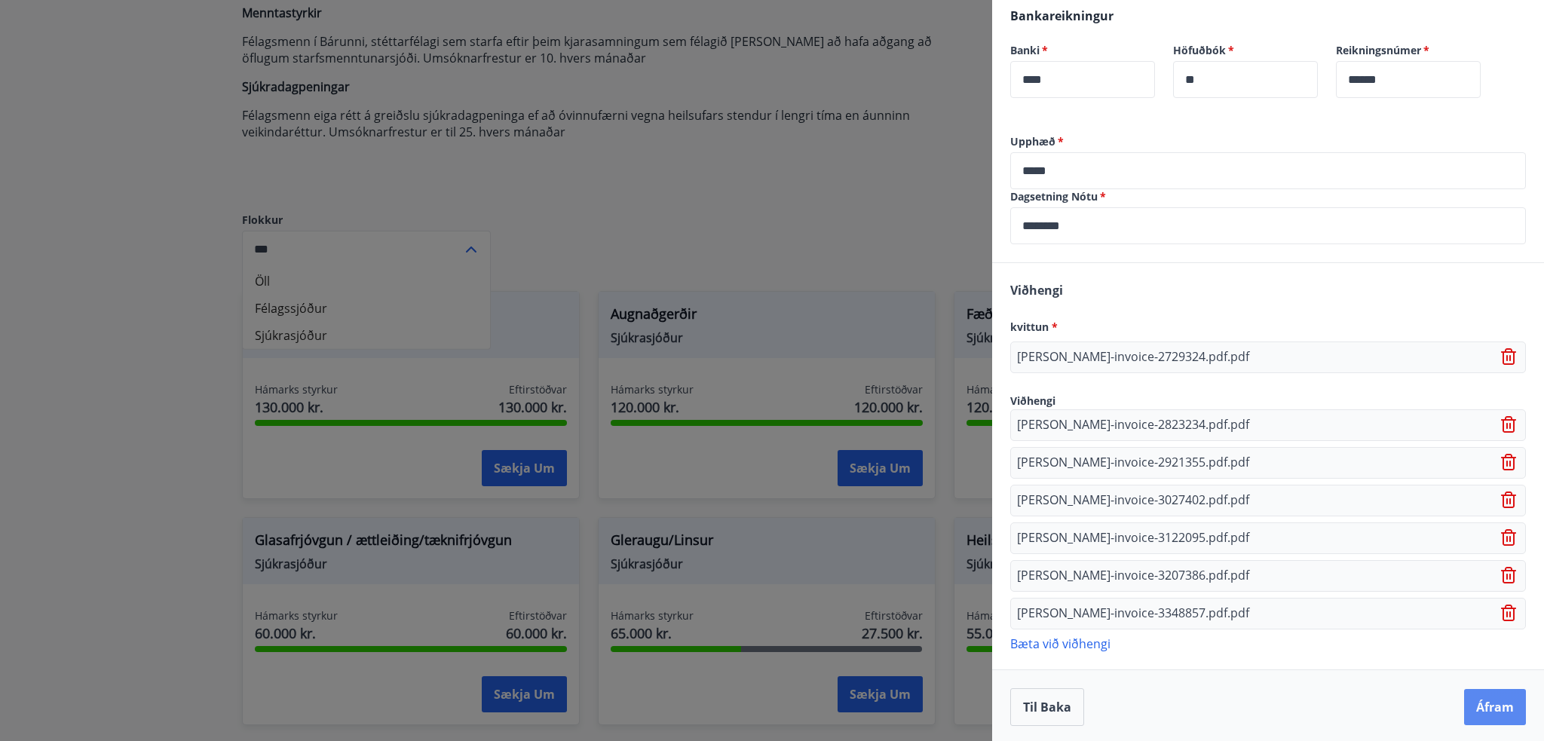
click at [1485, 705] on button "Áfram" at bounding box center [1495, 707] width 62 height 36
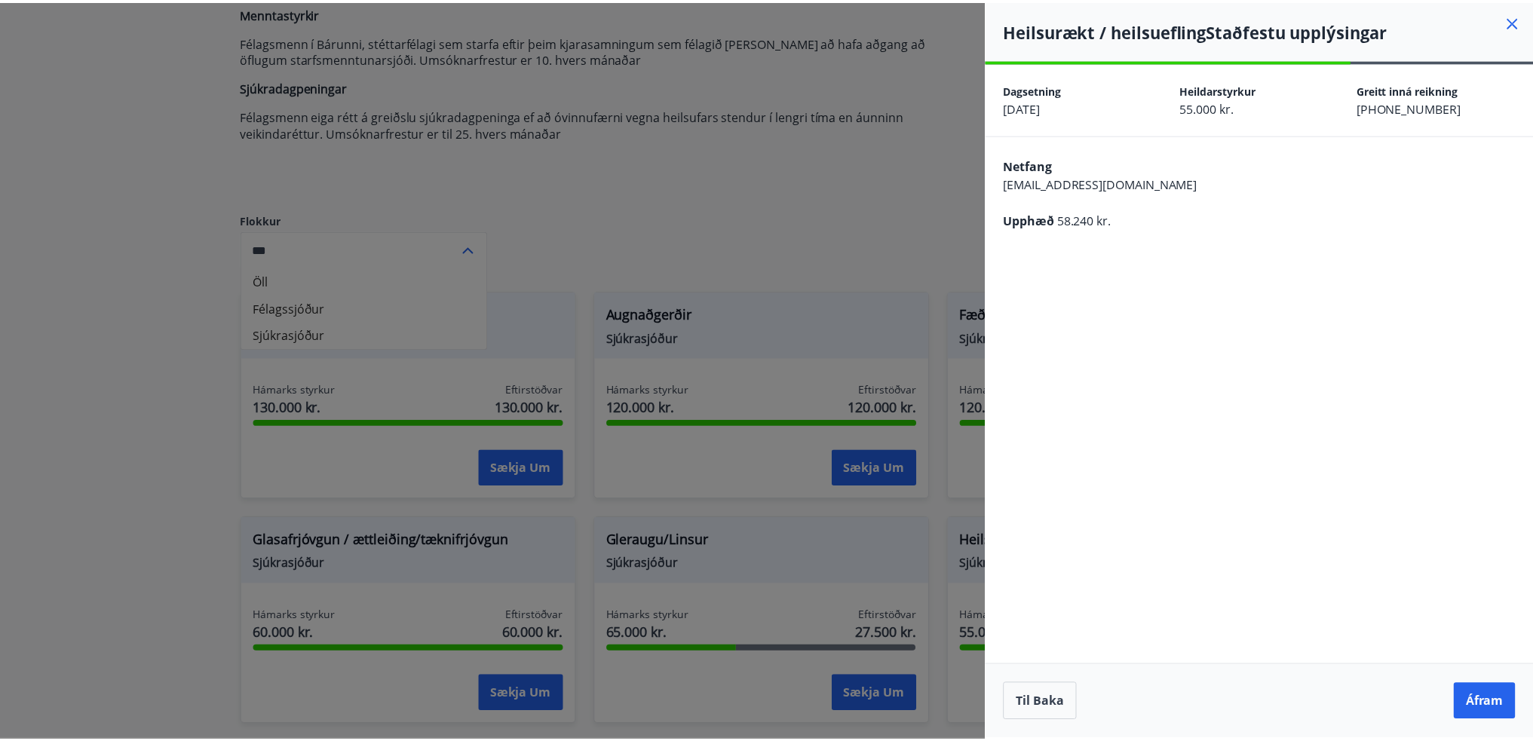
scroll to position [0, 0]
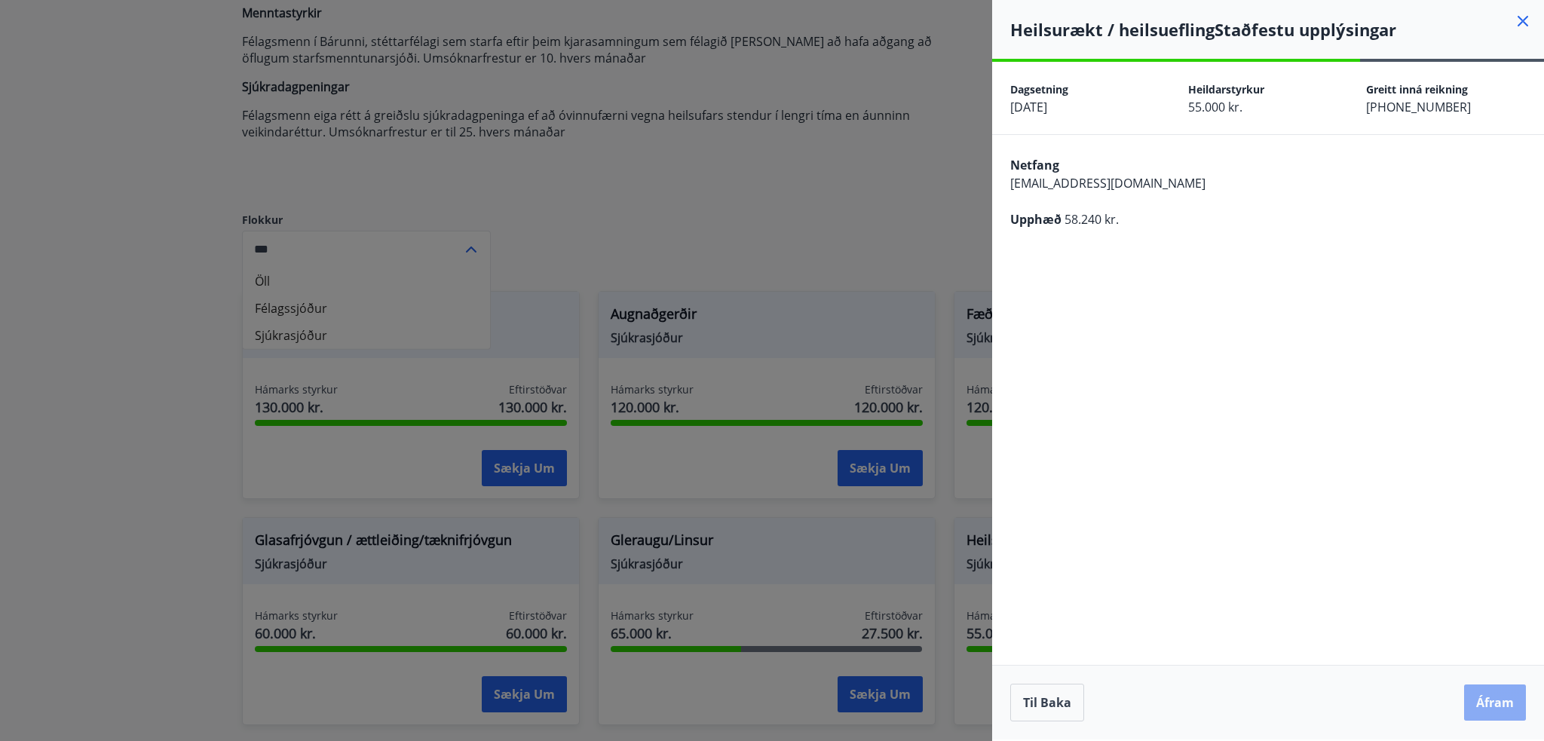
click at [1490, 699] on button "Áfram" at bounding box center [1495, 703] width 62 height 36
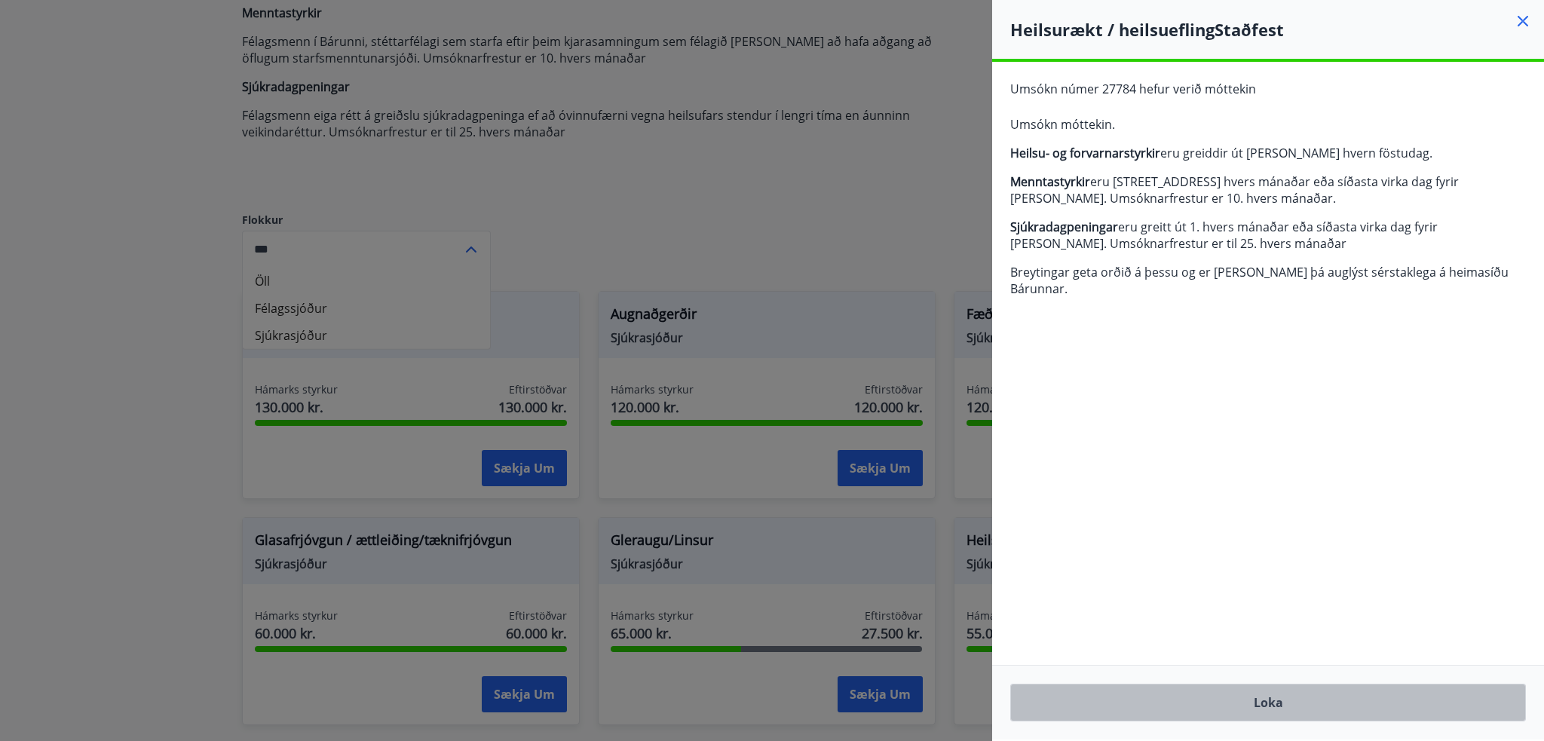
click at [1303, 708] on button "Loka" at bounding box center [1268, 703] width 516 height 38
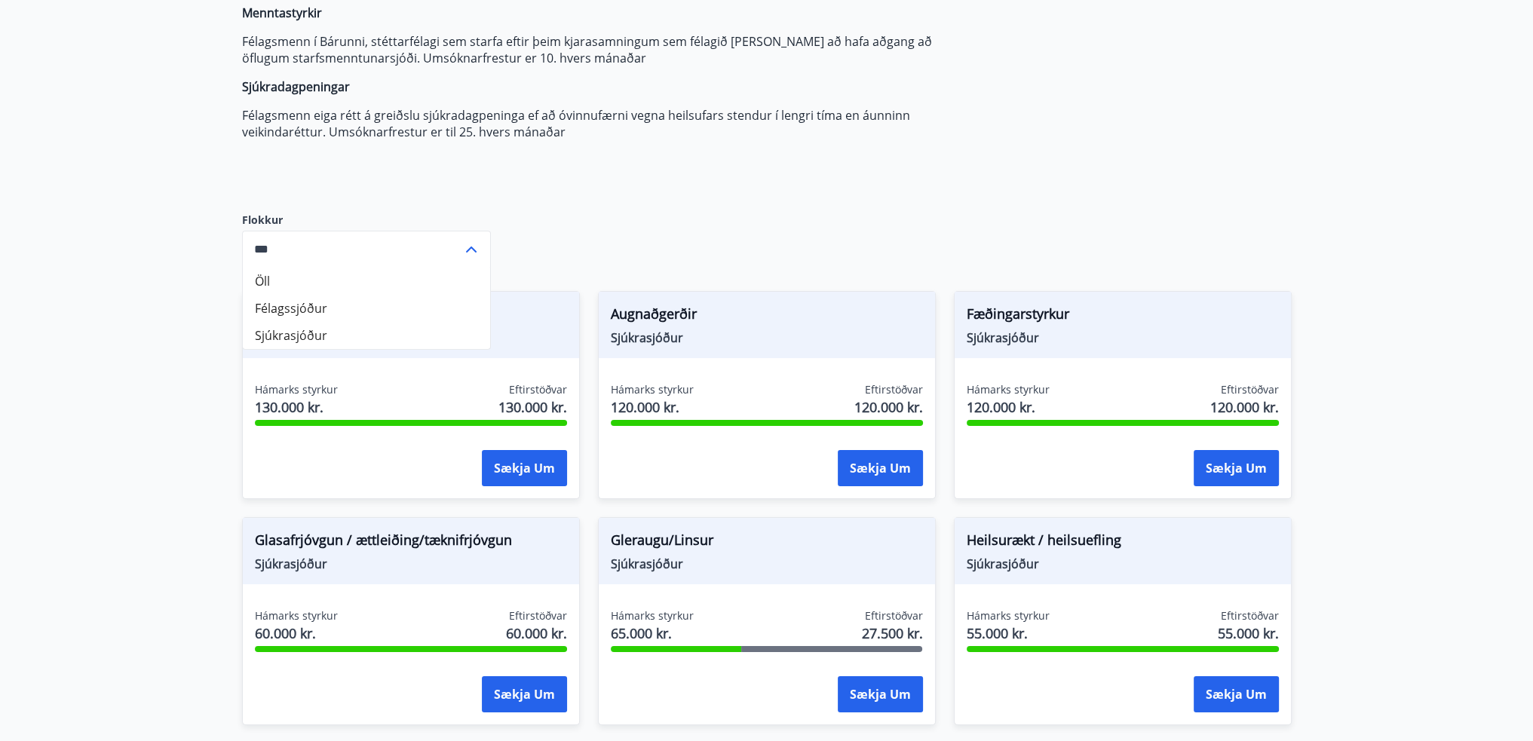
click at [1431, 437] on main "Styrkir Heilsu- og forvarnarstyrkir Félagsmenn [PERSON_NAME] um ýmsa heilsu- og…" at bounding box center [766, 628] width 1533 height 1587
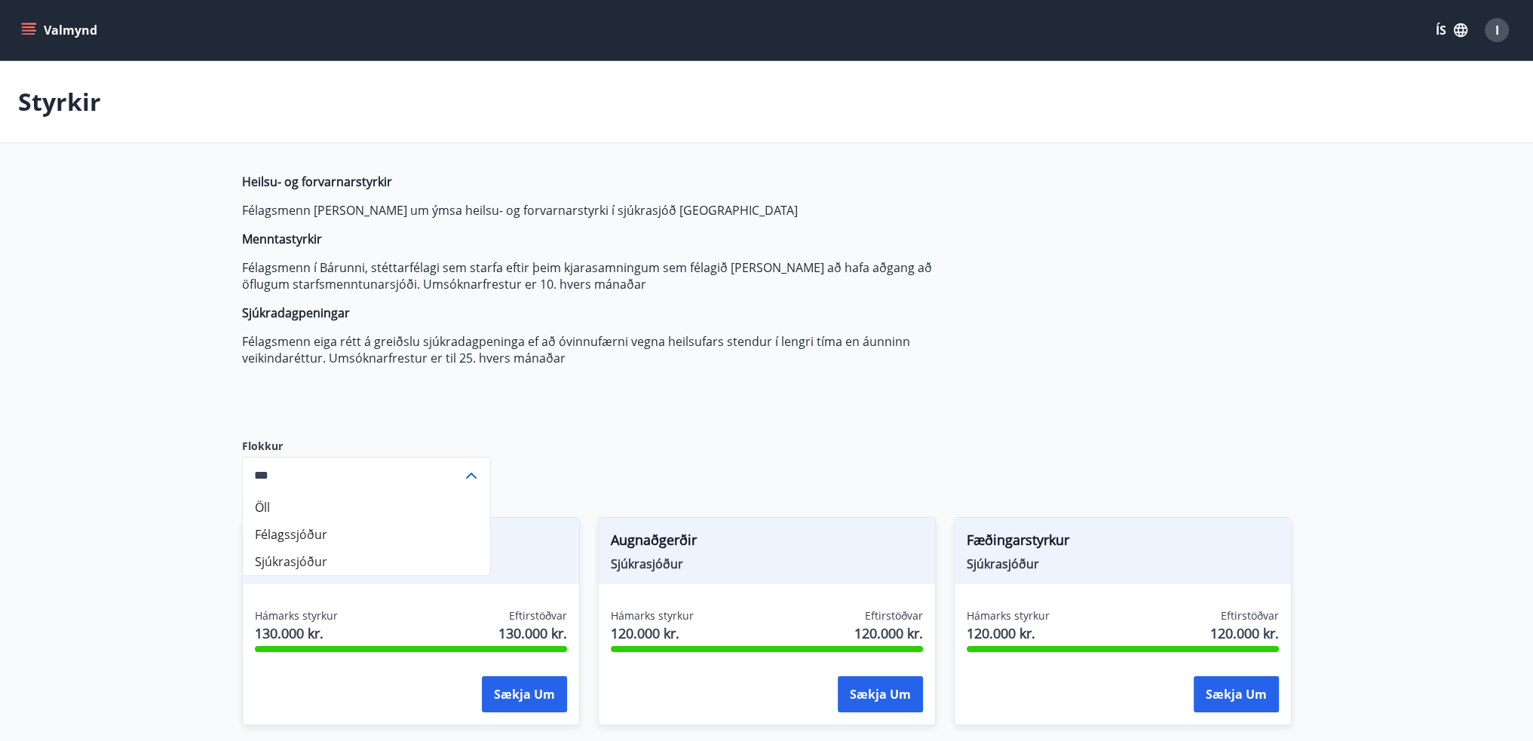
click at [691, 397] on div "Heilsu- og forvarnarstyrkir Félagsmenn [PERSON_NAME] um ýmsa heilsu- og forvarn…" at bounding box center [598, 293] width 712 height 241
